Goal: Task Accomplishment & Management: Complete application form

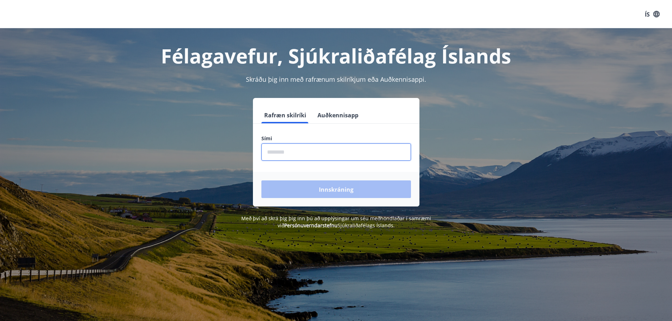
click at [283, 147] on input "phone" at bounding box center [335, 151] width 149 height 17
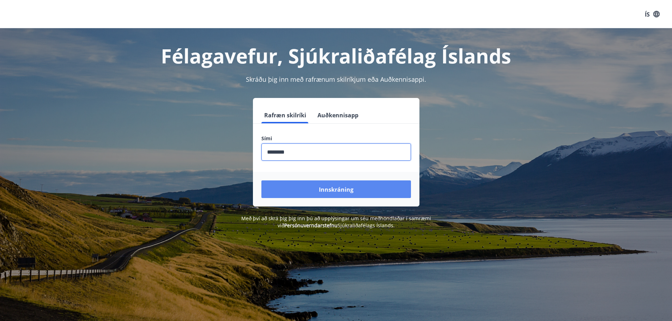
type input "********"
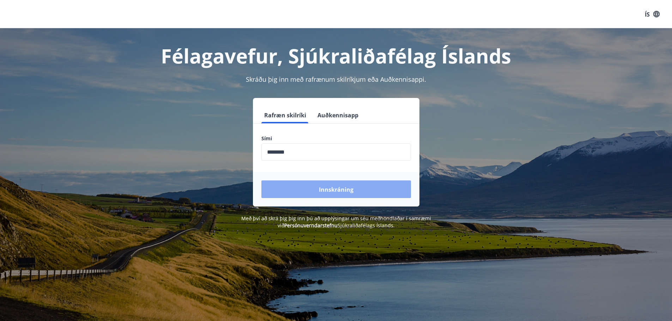
click at [348, 189] on font "Innskráning" at bounding box center [336, 190] width 35 height 8
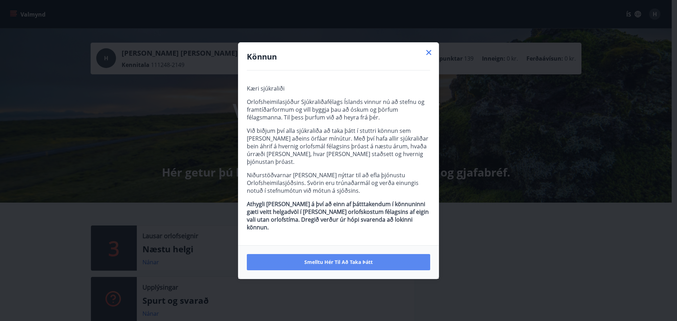
click at [357, 259] on font "Smelltu hér til að taka þátt" at bounding box center [338, 262] width 68 height 7
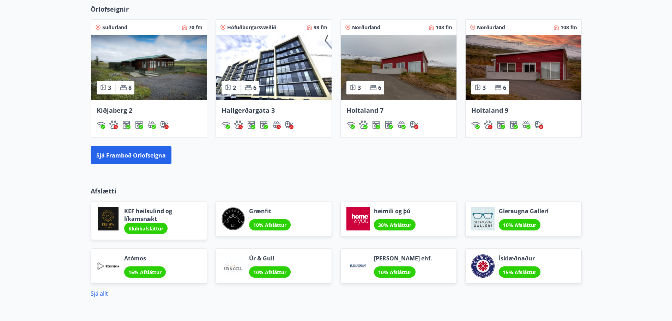
scroll to position [494, 0]
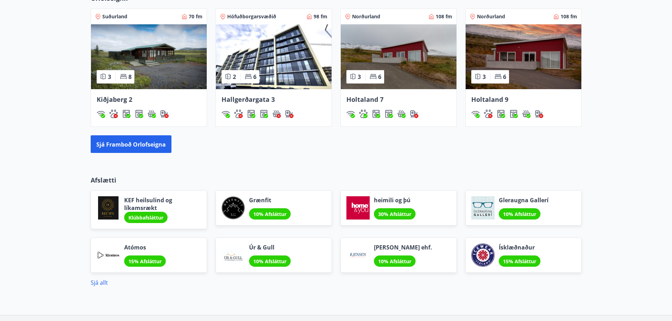
click at [408, 212] on font "30% Afsláttur" at bounding box center [394, 214] width 33 height 7
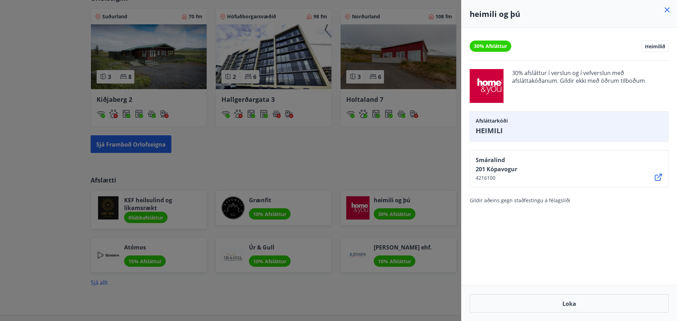
drag, startPoint x: 411, startPoint y: 140, endPoint x: 411, endPoint y: 146, distance: 5.3
click at [411, 146] on div at bounding box center [338, 160] width 677 height 321
